Goal: Transaction & Acquisition: Book appointment/travel/reservation

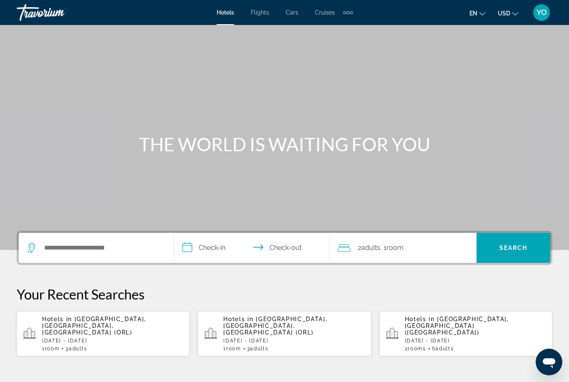
click at [271, 338] on p "[DATE] - [DATE]" at bounding box center [293, 341] width 141 height 6
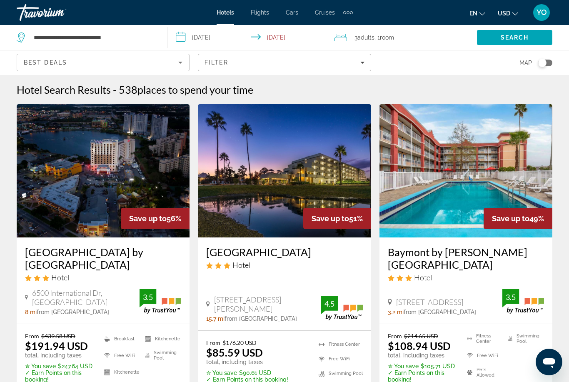
click at [387, 37] on span "Room" at bounding box center [387, 37] width 14 height 7
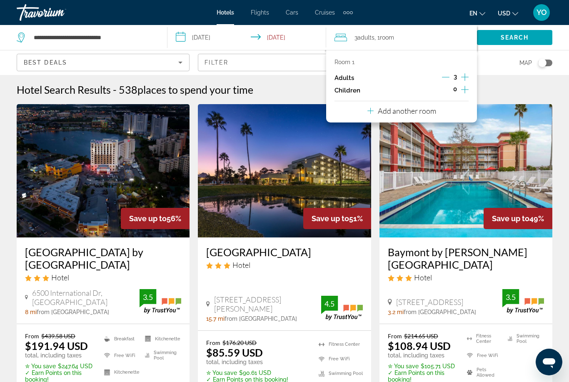
click at [465, 72] on icon "Increment adults" at bounding box center [464, 77] width 7 height 10
click at [499, 65] on div "Map" at bounding box center [466, 62] width 173 height 25
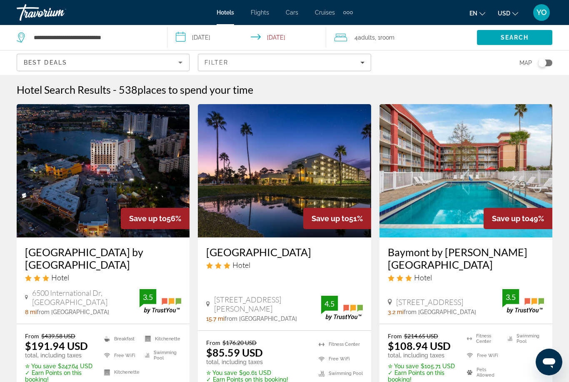
click at [512, 33] on span "Search" at bounding box center [514, 37] width 75 height 20
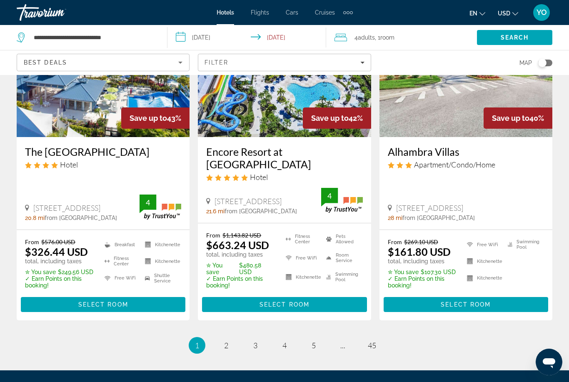
scroll to position [1138, 0]
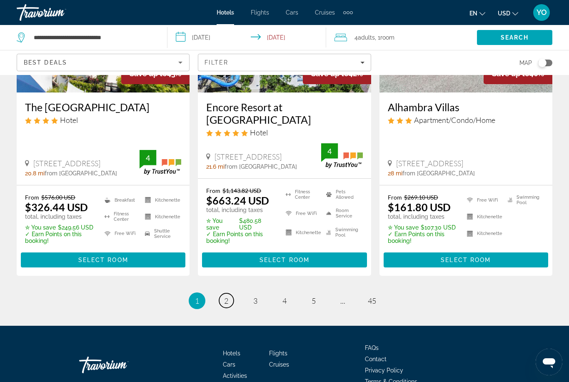
click at [228, 296] on span "2" at bounding box center [226, 300] width 4 height 9
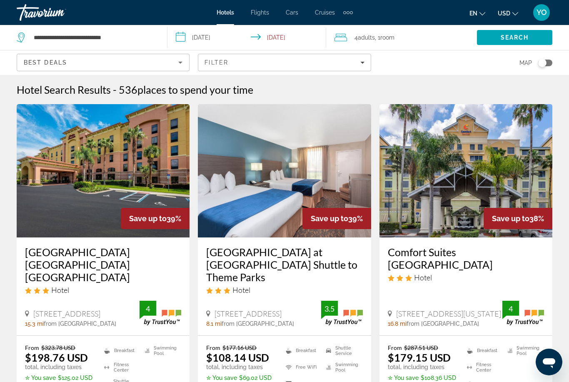
click at [182, 63] on icon "Sort by" at bounding box center [180, 62] width 10 height 10
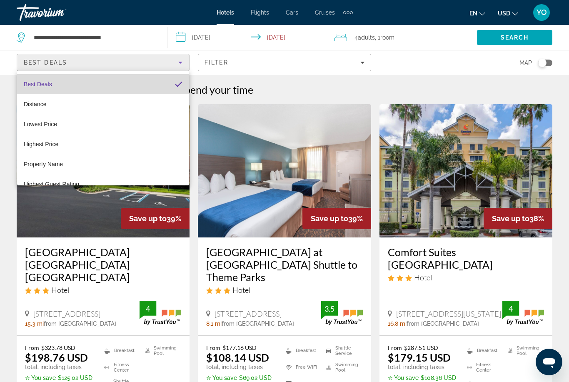
click at [182, 82] on mat-pseudo-checkbox "Sort by" at bounding box center [178, 83] width 7 height 7
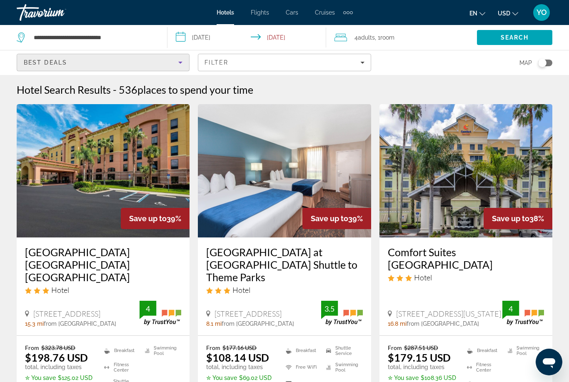
click at [243, 66] on span "Filters" at bounding box center [284, 62] width 172 height 20
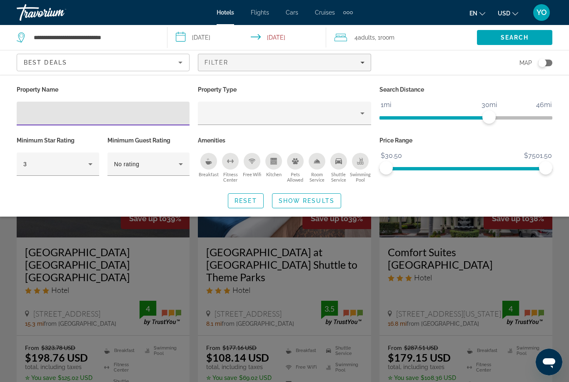
click at [100, 115] on input "Hotel Filters" at bounding box center [103, 114] width 160 height 10
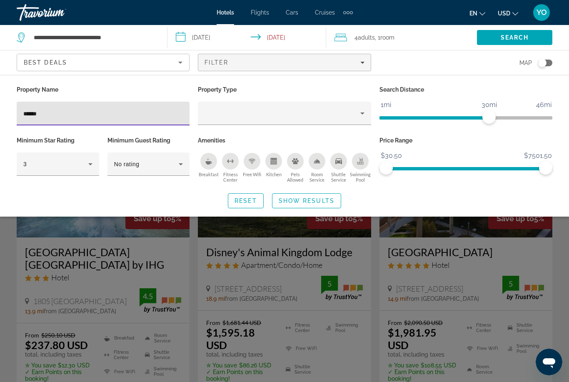
type input "******"
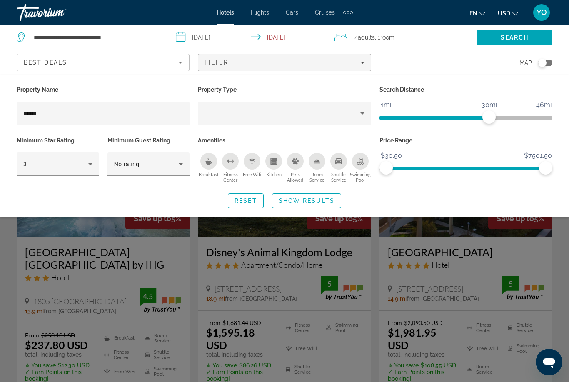
click at [309, 202] on span "Show Results" at bounding box center [307, 200] width 56 height 7
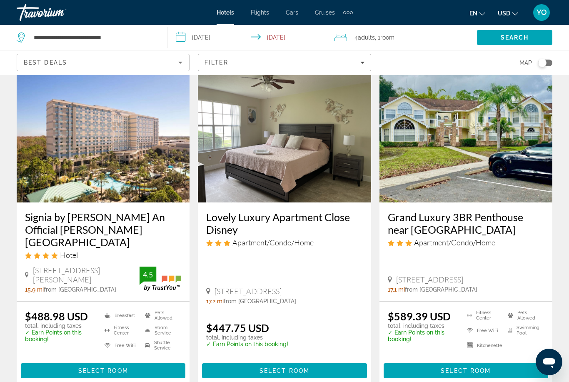
scroll to position [1052, 0]
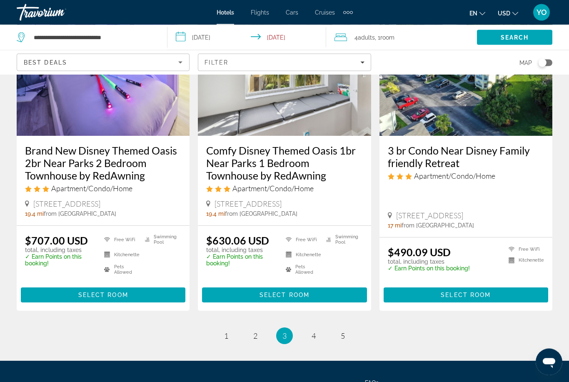
scroll to position [1106, 0]
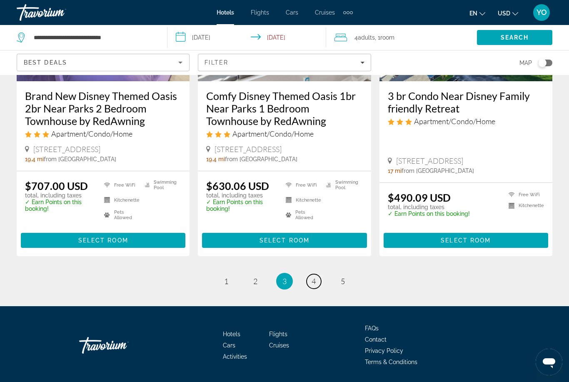
click at [315, 285] on span "4" at bounding box center [314, 281] width 4 height 9
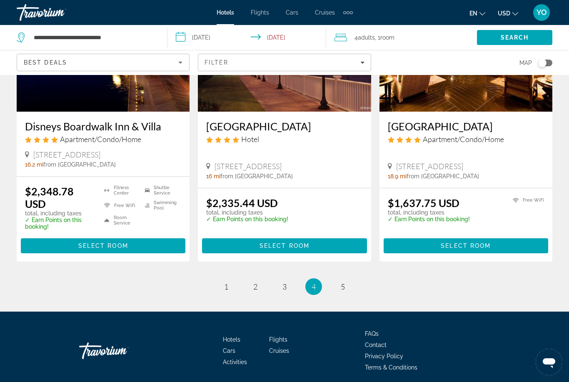
scroll to position [1085, 0]
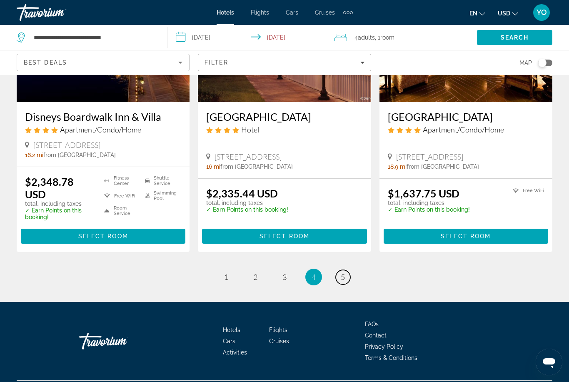
click at [344, 280] on span "5" at bounding box center [343, 276] width 4 height 9
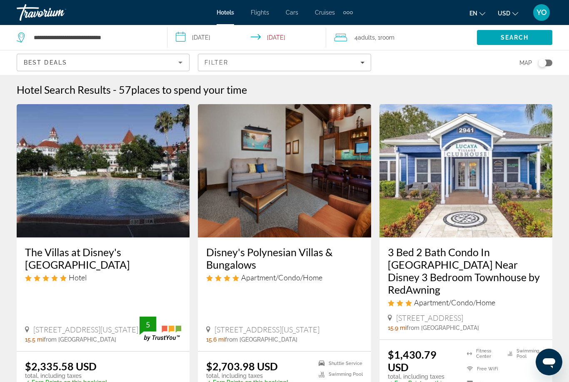
click at [186, 58] on div "Best Deals" at bounding box center [103, 62] width 172 height 17
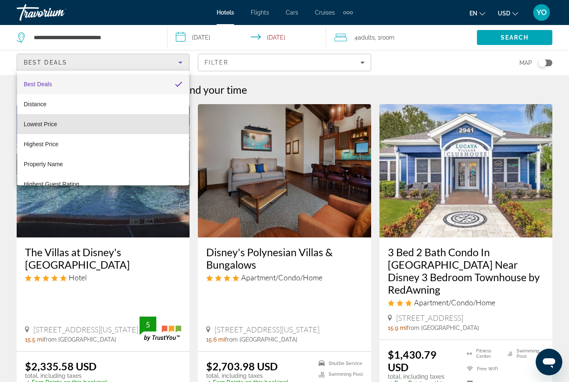
click at [54, 129] on span "Lowest Price" at bounding box center [40, 124] width 33 height 10
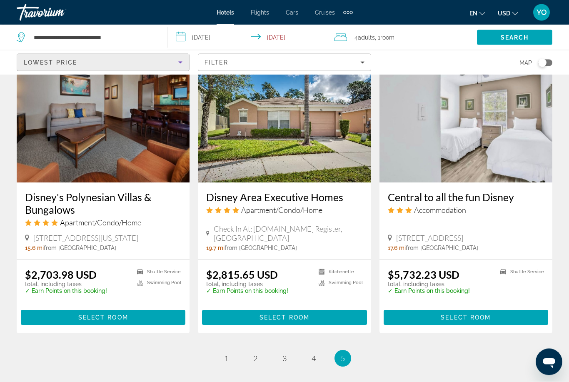
scroll to position [799, 0]
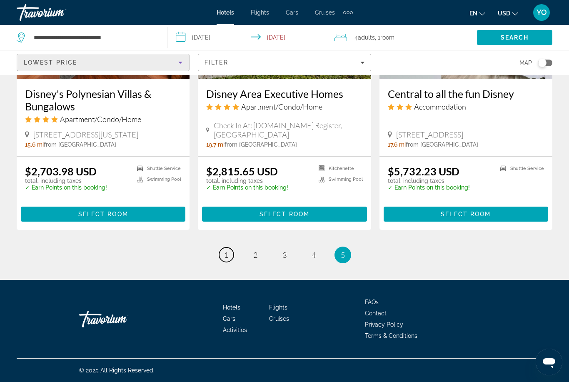
click at [230, 262] on link "page 1" at bounding box center [226, 254] width 15 height 15
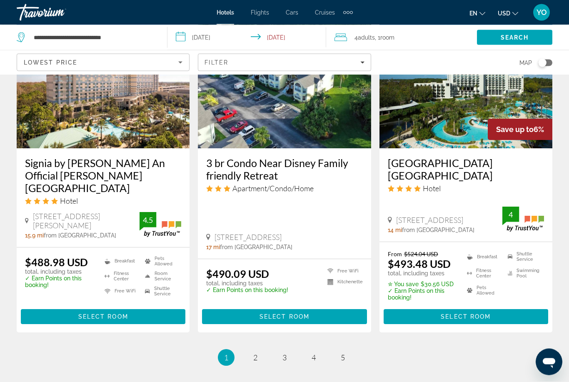
scroll to position [1045, 0]
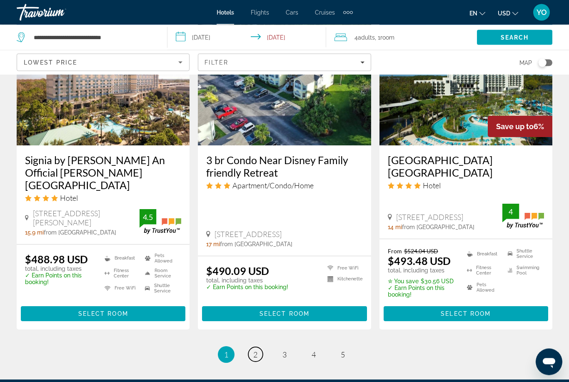
click at [258, 349] on link "page 2" at bounding box center [255, 354] width 15 height 15
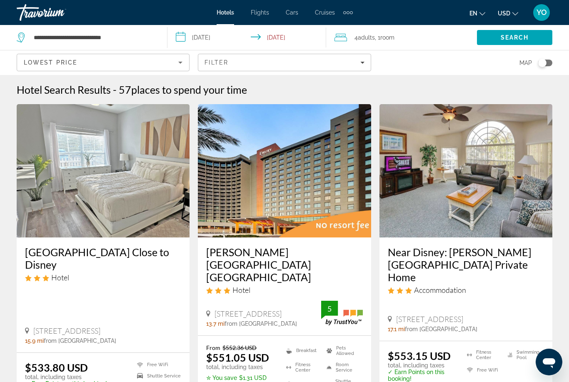
click at [177, 58] on icon "Sort by" at bounding box center [180, 62] width 10 height 10
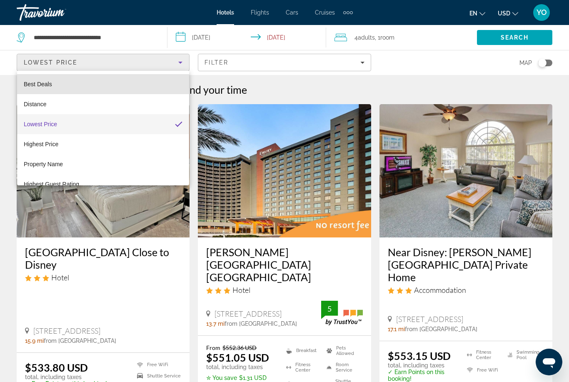
click at [39, 82] on span "Best Deals" at bounding box center [38, 84] width 28 height 7
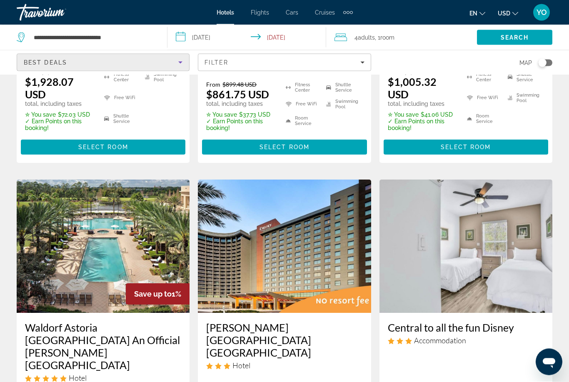
click at [177, 58] on icon "Sort by" at bounding box center [180, 62] width 10 height 10
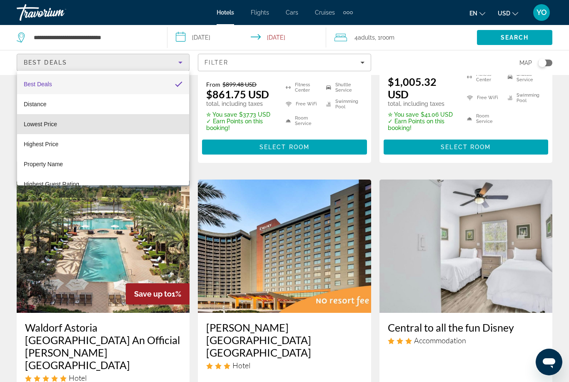
click at [60, 127] on mat-option "Lowest Price" at bounding box center [103, 124] width 172 height 20
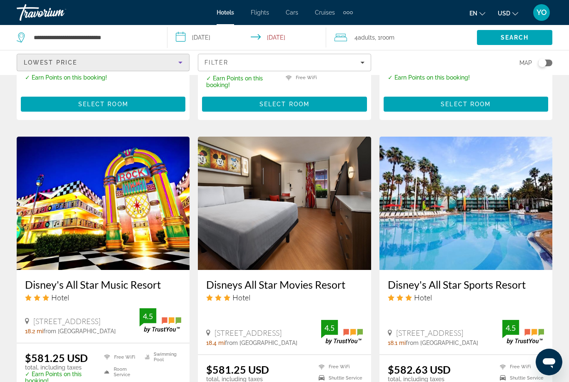
scroll to position [630, 0]
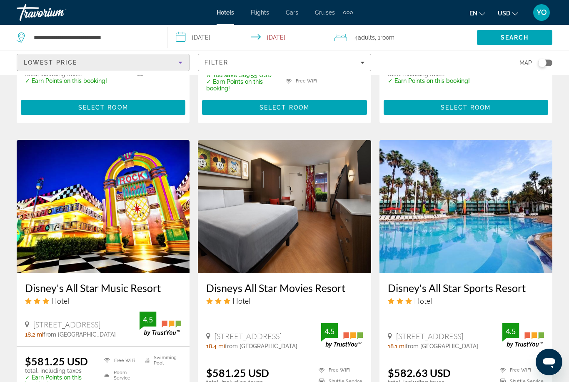
click at [105, 184] on img "Main content" at bounding box center [103, 206] width 173 height 133
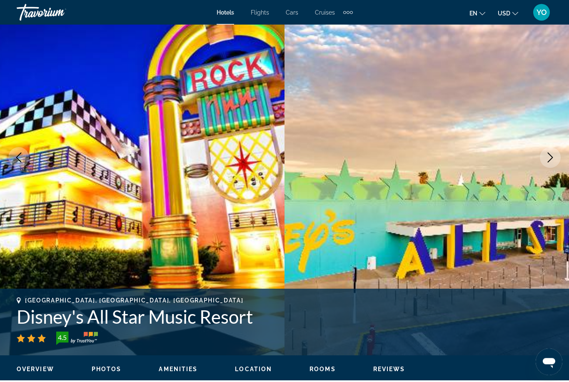
scroll to position [65, 0]
click at [550, 163] on button "Next image" at bounding box center [550, 157] width 21 height 21
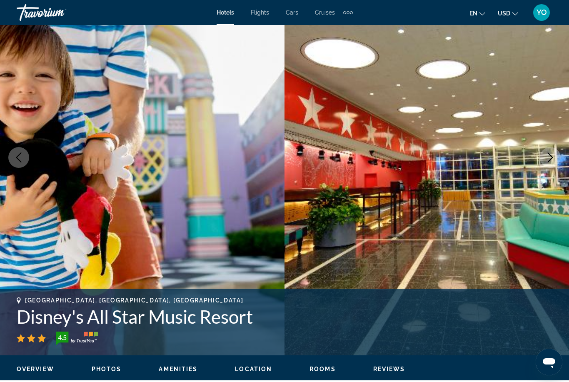
click at [550, 162] on button "Next image" at bounding box center [550, 157] width 21 height 21
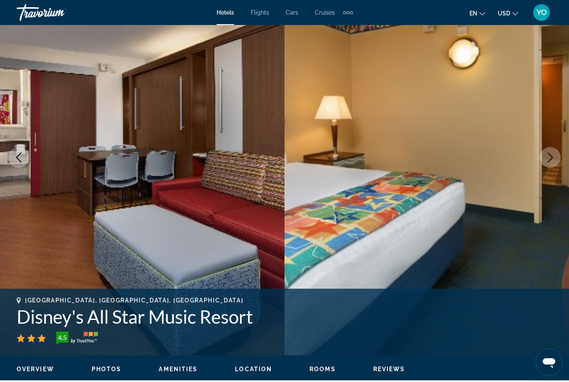
click at [548, 164] on button "Next image" at bounding box center [550, 157] width 21 height 21
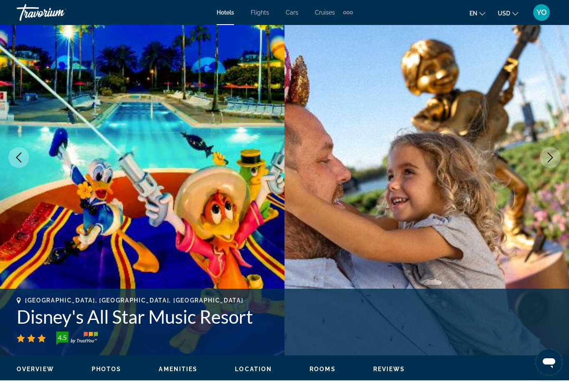
click at [550, 162] on icon "Next image" at bounding box center [550, 157] width 10 height 10
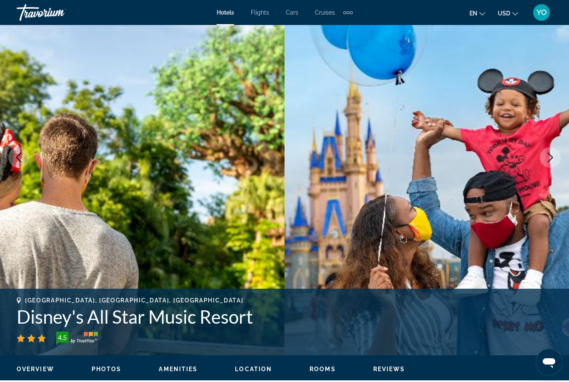
click at [552, 164] on button "Next image" at bounding box center [550, 157] width 21 height 21
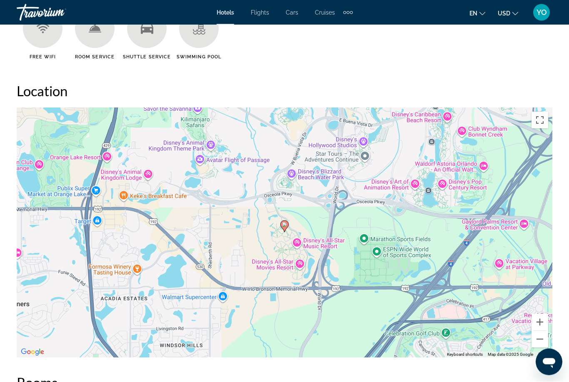
scroll to position [876, 0]
click at [541, 340] on button "Zoom out" at bounding box center [540, 339] width 17 height 17
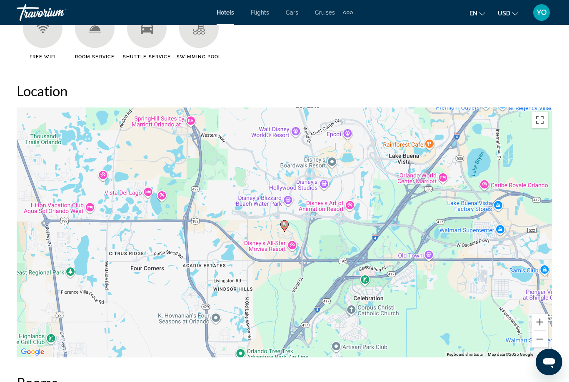
click at [541, 337] on button "Zoom out" at bounding box center [540, 339] width 17 height 17
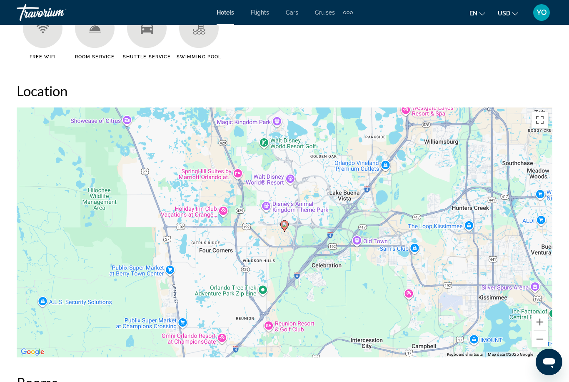
click at [539, 341] on button "Zoom out" at bounding box center [540, 339] width 17 height 17
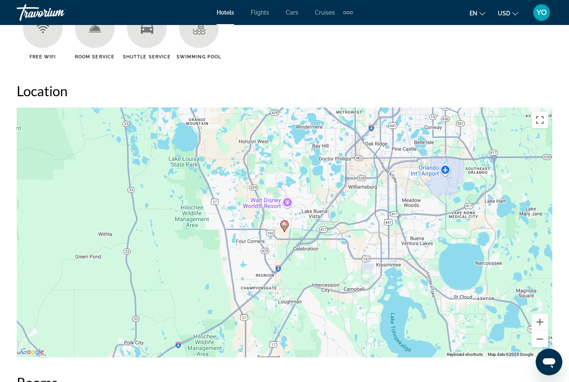
click at [541, 322] on button "Zoom in" at bounding box center [540, 322] width 17 height 17
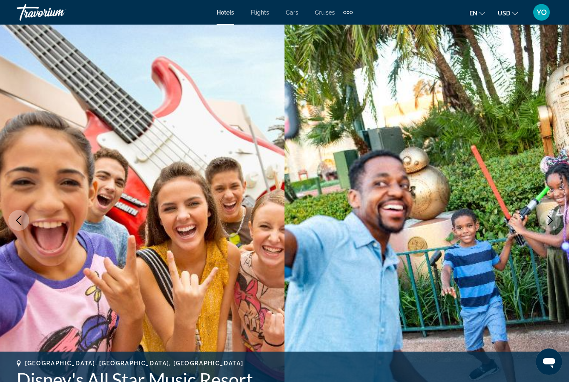
scroll to position [0, 0]
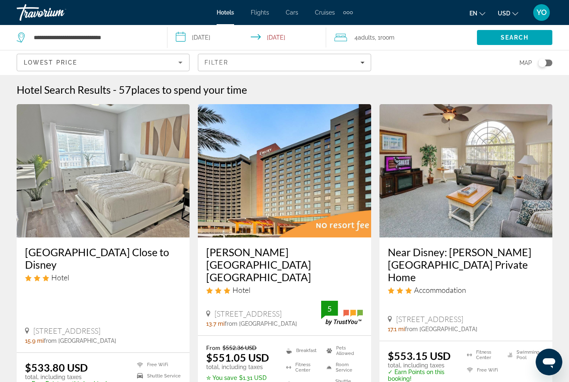
click at [340, 59] on div "Filter" at bounding box center [285, 62] width 160 height 7
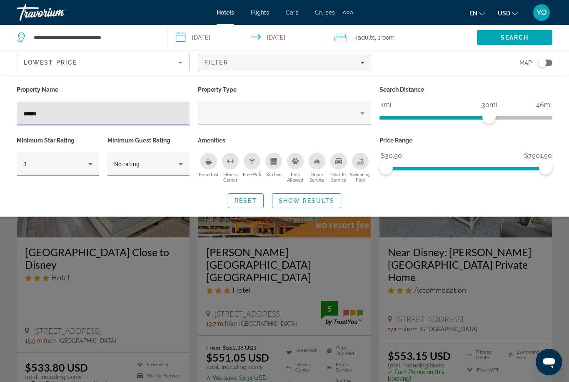
click at [44, 114] on input "******" at bounding box center [103, 114] width 160 height 10
type input "*"
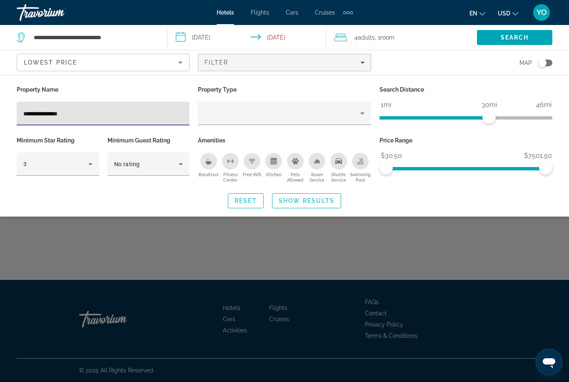
type input "**********"
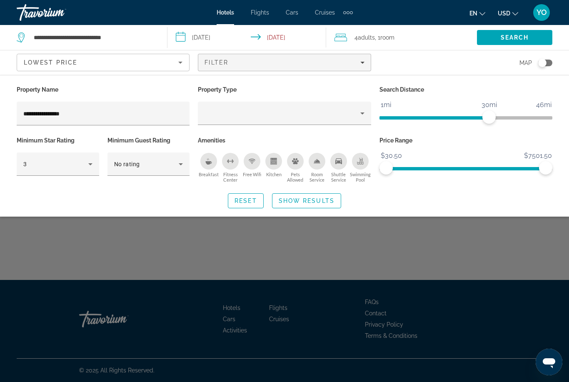
click at [322, 199] on span "Show Results" at bounding box center [307, 200] width 56 height 7
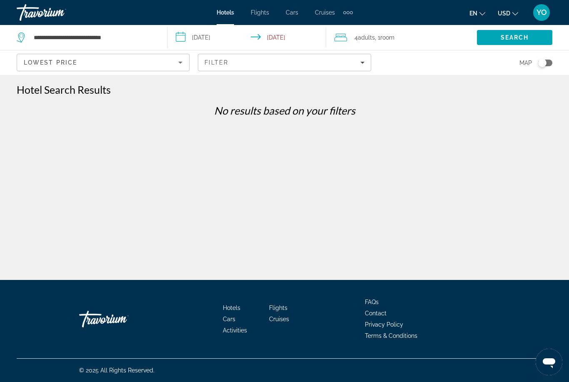
click at [361, 60] on icon "Filters" at bounding box center [362, 62] width 4 height 4
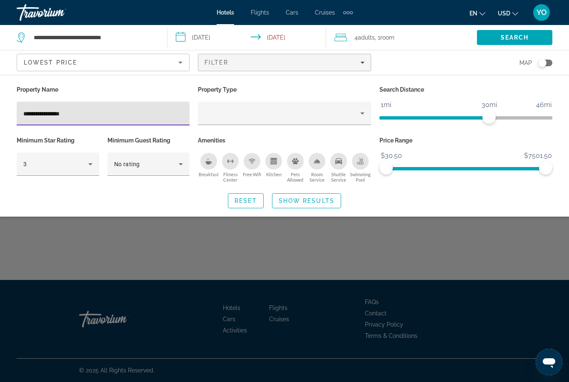
click at [49, 114] on input "**********" at bounding box center [103, 114] width 160 height 10
type input "*"
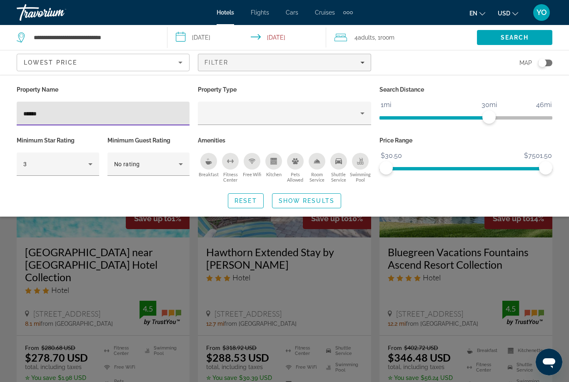
type input "*******"
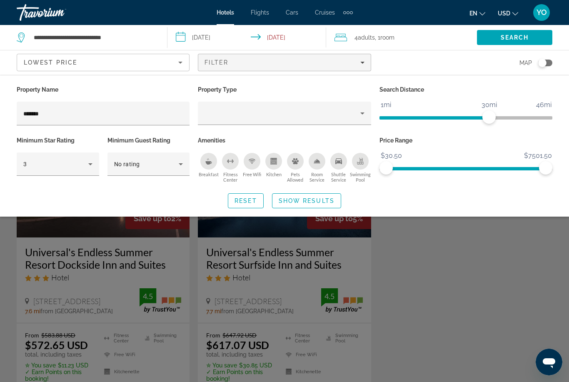
click at [322, 200] on span "Show Results" at bounding box center [307, 200] width 56 height 7
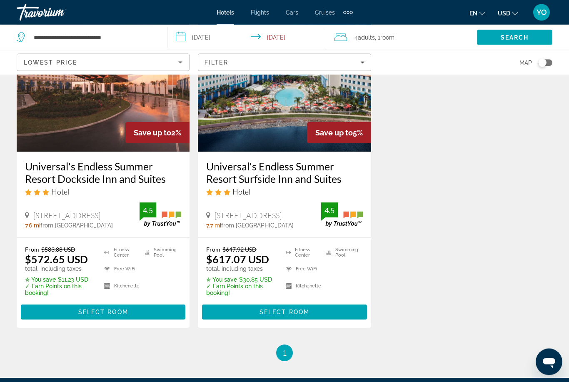
click at [131, 314] on span "Main content" at bounding box center [103, 312] width 165 height 20
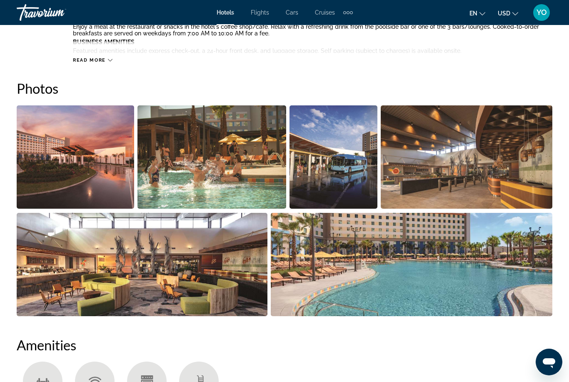
scroll to position [524, 0]
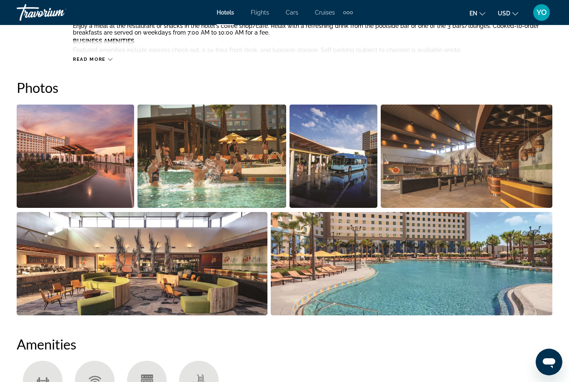
click at [60, 310] on img "Open full-screen image slider" at bounding box center [142, 263] width 251 height 103
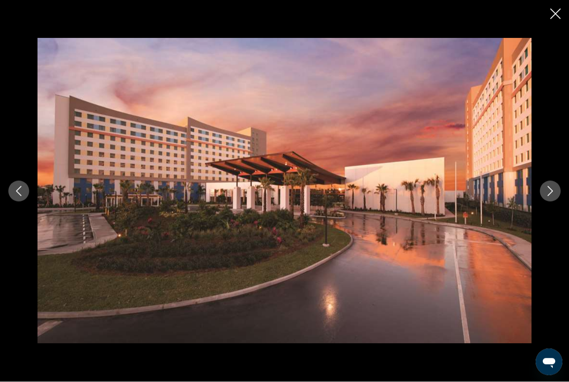
scroll to position [574, 0]
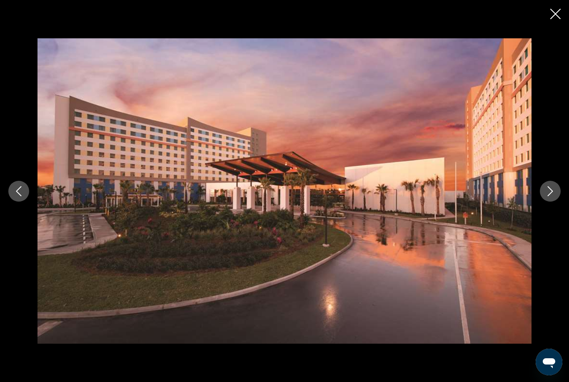
click at [556, 12] on icon "Close slideshow" at bounding box center [555, 14] width 10 height 10
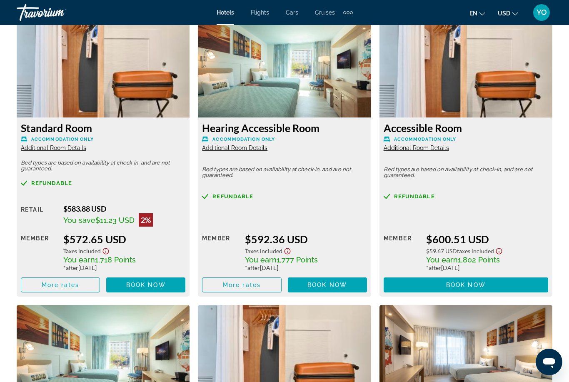
scroll to position [1317, 0]
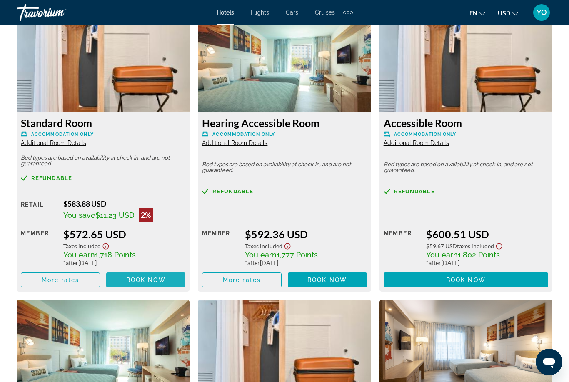
click at [139, 279] on span "Book now" at bounding box center [146, 280] width 40 height 7
